Goal: Find specific page/section

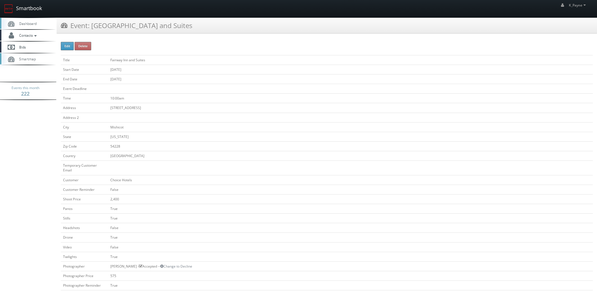
click at [43, 10] on link "Smartbook" at bounding box center [23, 8] width 46 height 17
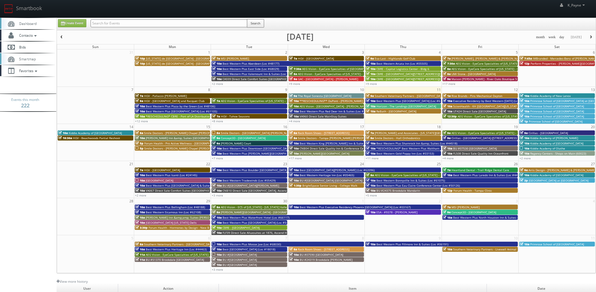
drag, startPoint x: 0, startPoint y: 0, endPoint x: 128, endPoint y: 21, distance: 129.3
click at [128, 21] on input "text" at bounding box center [169, 23] width 157 height 8
type input "nespresso"
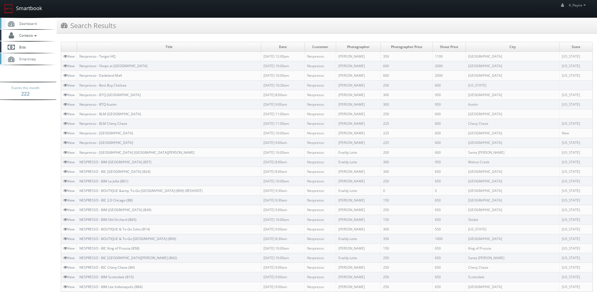
click at [32, 13] on link "Smartbook" at bounding box center [23, 8] width 46 height 17
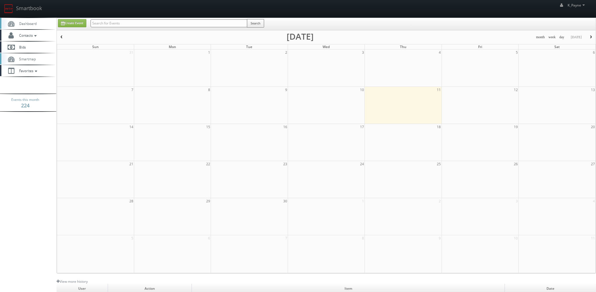
click at [113, 24] on input "text" at bounding box center [169, 23] width 157 height 8
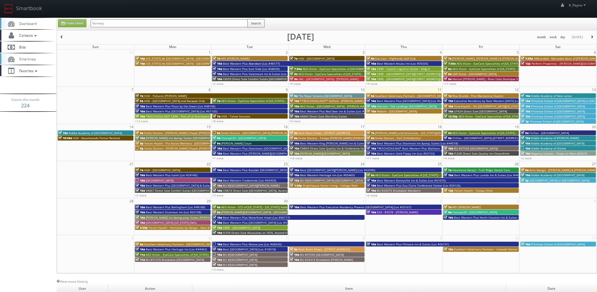
type input "fairway"
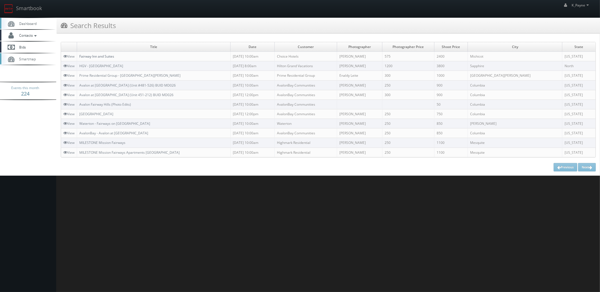
click at [89, 55] on link "Fairway Inn and Suites" at bounding box center [96, 56] width 35 height 5
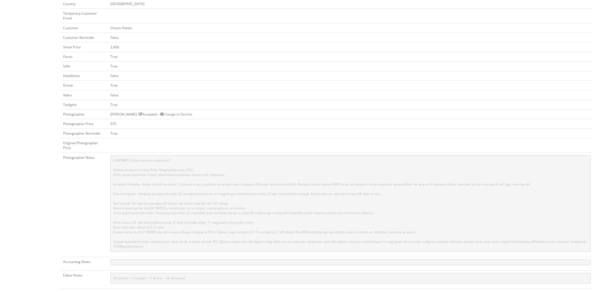
scroll to position [39, 0]
